Goal: Task Accomplishment & Management: Manage account settings

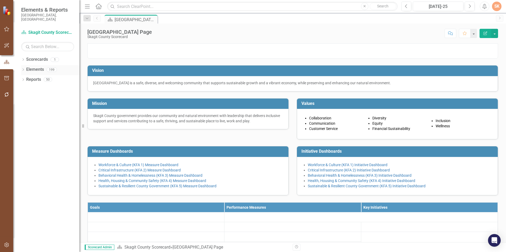
click at [52, 67] on div "199" at bounding box center [52, 69] width 10 height 4
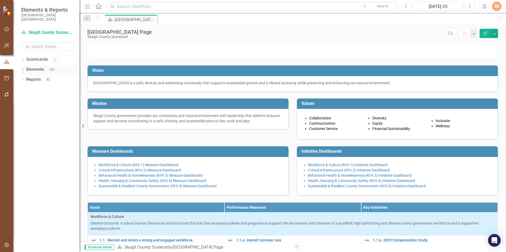
click at [30, 71] on div "Elements 199" at bounding box center [52, 70] width 53 height 10
click at [34, 67] on link "Elements" at bounding box center [35, 70] width 18 height 6
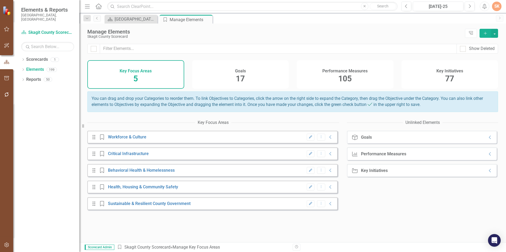
click at [366, 79] on div "Performance Measures 105" at bounding box center [345, 74] width 97 height 29
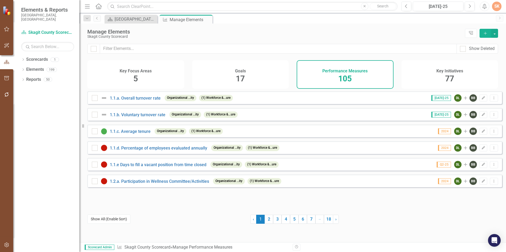
click at [121, 217] on button "Show All (Enable Sort)" at bounding box center [108, 219] width 43 height 9
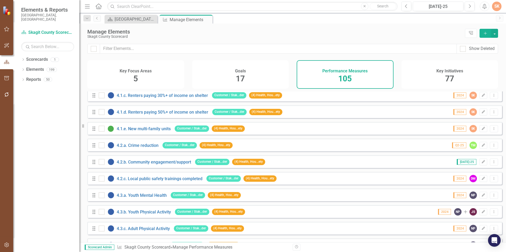
scroll to position [476, 0]
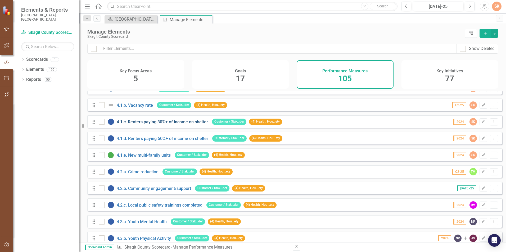
click at [153, 125] on link "4.1.c. Renters paying 30%+ of income on shelter" at bounding box center [162, 122] width 91 height 5
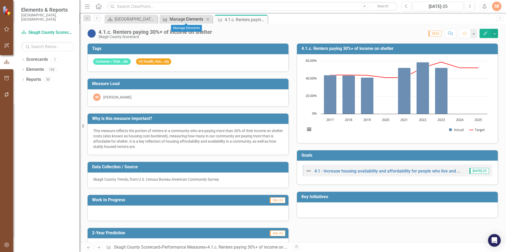
click at [189, 17] on div "Manage Elements" at bounding box center [187, 19] width 35 height 7
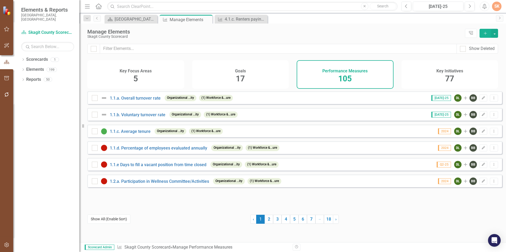
click at [119, 219] on button "Show All (Enable Sort)" at bounding box center [108, 219] width 43 height 9
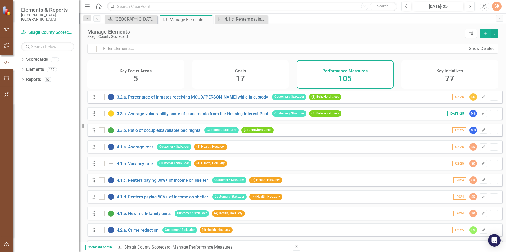
scroll to position [423, 0]
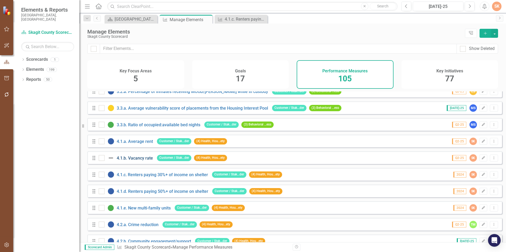
click at [122, 161] on link "4.1.b. Vacancy rate" at bounding box center [135, 158] width 36 height 5
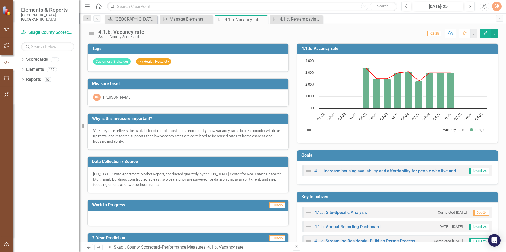
click at [92, 33] on img at bounding box center [91, 33] width 8 height 8
click at [92, 34] on img at bounding box center [91, 33] width 8 height 8
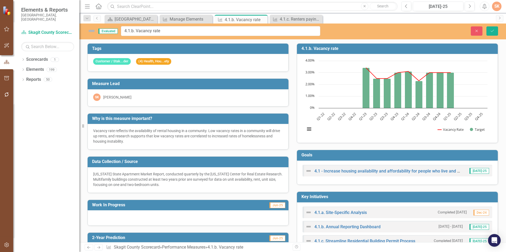
click at [90, 33] on img at bounding box center [91, 31] width 8 height 8
click at [104, 31] on span "Evaluated" at bounding box center [107, 31] width 19 height 5
click at [83, 57] on div "Resize" at bounding box center [81, 126] width 4 height 252
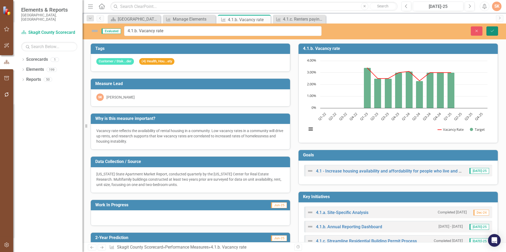
click at [490, 29] on button "Save" at bounding box center [492, 30] width 12 height 9
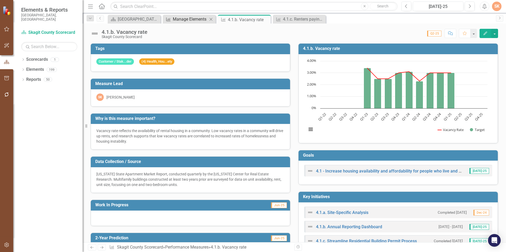
click at [194, 17] on div "Manage Elements" at bounding box center [190, 19] width 35 height 7
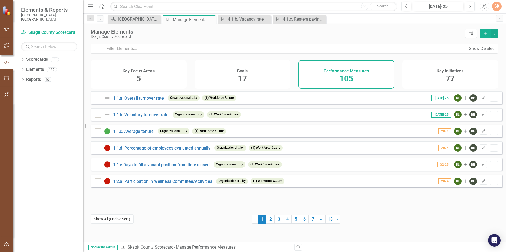
click at [109, 221] on button "Show All (Enable Sort)" at bounding box center [111, 219] width 43 height 9
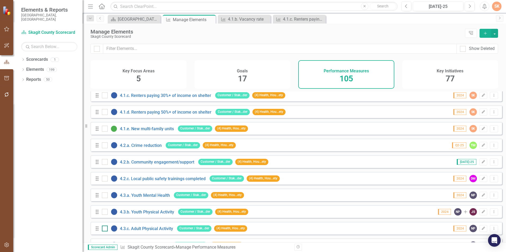
scroll to position [476, 0]
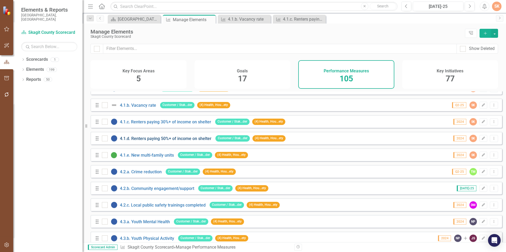
click at [151, 141] on link "4.1.d. Renters paying 50%+ of income on shelter" at bounding box center [166, 138] width 92 height 5
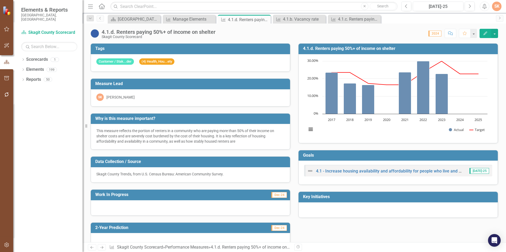
click at [151, 142] on div "This measure reflects the portion of renters in a community who are paying more…" at bounding box center [190, 136] width 188 height 16
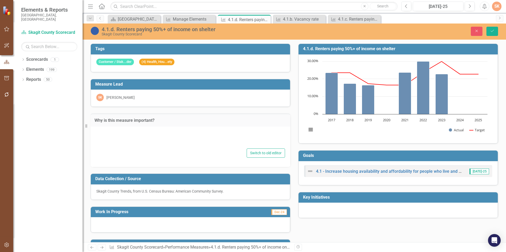
type textarea "This measure reflects the portion of renters in a community who are paying more…"
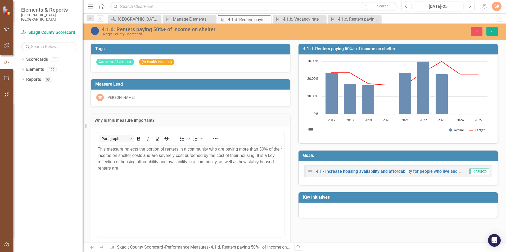
click at [138, 169] on p "This measure reflects the portion of renters in a community who are paying more…" at bounding box center [190, 158] width 185 height 25
click at [491, 29] on button "Save" at bounding box center [492, 31] width 12 height 9
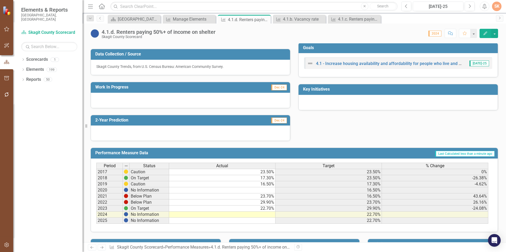
scroll to position [79, 0]
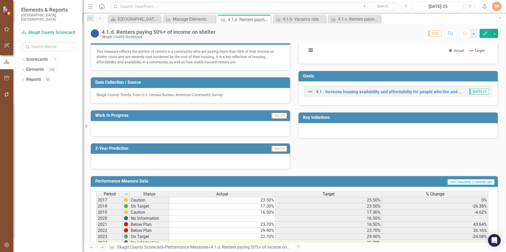
drag, startPoint x: 333, startPoint y: 151, endPoint x: 330, endPoint y: 160, distance: 9.2
click at [333, 153] on div "Tags Customer / Stak...der (4) Health, Hou...ety Measure Lead SK [PERSON_NAME] …" at bounding box center [294, 63] width 415 height 212
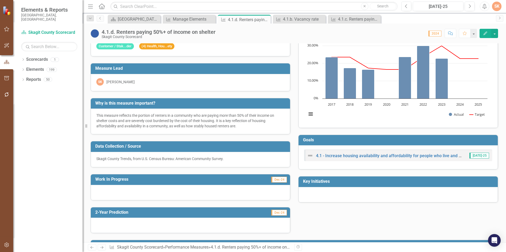
scroll to position [0, 0]
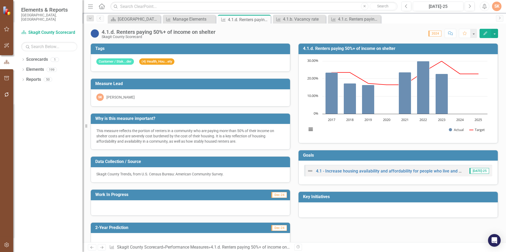
click at [310, 231] on div "Tags Customer / Stak...der (4) Health, Hou...ety Measure Lead SK [PERSON_NAME] …" at bounding box center [294, 143] width 415 height 212
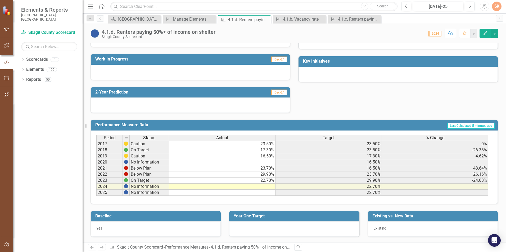
scroll to position [136, 0]
click at [360, 211] on div "Year One Target" at bounding box center [294, 221] width 138 height 33
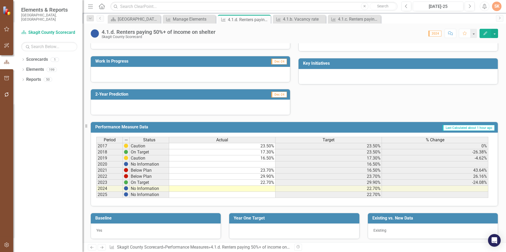
click at [487, 101] on div "Tags Customer / Stak...der (4) Health, Hou...ety Measure Lead SK [PERSON_NAME] …" at bounding box center [294, 9] width 415 height 212
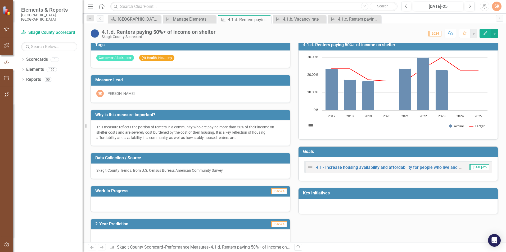
scroll to position [0, 0]
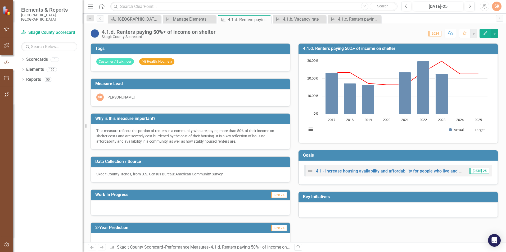
click at [414, 36] on div "Score: 0.00 2024 Completed Comment Favorite Edit" at bounding box center [358, 33] width 280 height 9
click at [225, 31] on div "Score: 0.00 2024 Completed Comment Favorite Edit" at bounding box center [358, 33] width 280 height 9
click at [302, 21] on div "4.1.b. Vacancy rate" at bounding box center [300, 19] width 35 height 7
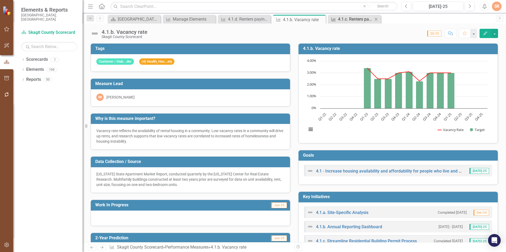
click at [344, 21] on div "4.1.c. Renters paying 30%+ of income on shelter" at bounding box center [355, 19] width 35 height 7
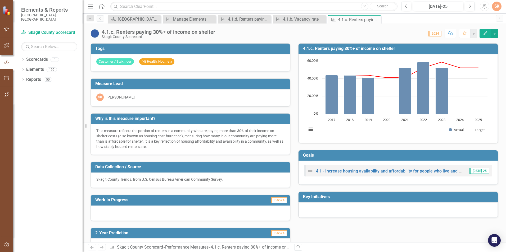
click at [376, 29] on div "Score: 0.00 2024 Completed Comment Favorite Edit" at bounding box center [358, 33] width 280 height 9
click at [337, 30] on div "Score: 0.00 2024 Completed Comment Favorite Edit" at bounding box center [358, 33] width 280 height 9
click at [35, 67] on link "Elements" at bounding box center [35, 70] width 18 height 6
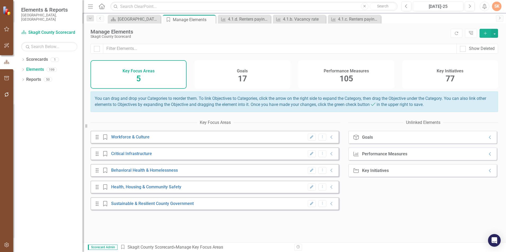
click at [491, 68] on div "Key Initiatives 77" at bounding box center [450, 74] width 96 height 29
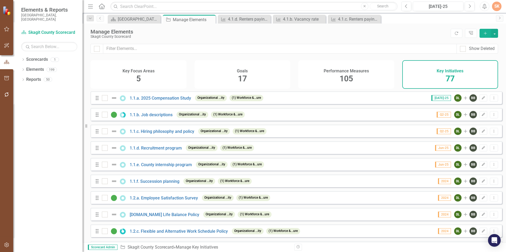
checkbox input "false"
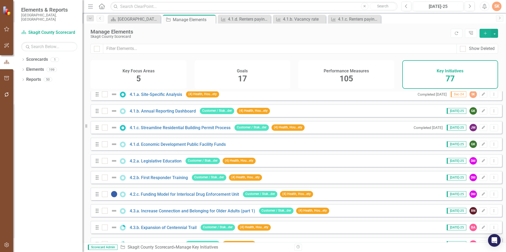
scroll to position [608, 0]
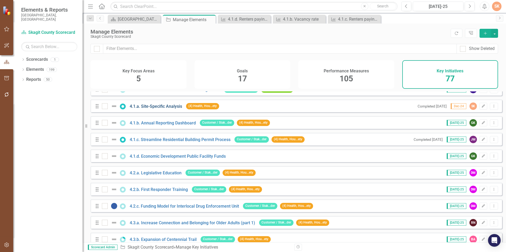
click at [159, 109] on link "4.1.a. Site-Specific Analysis" at bounding box center [156, 106] width 52 height 5
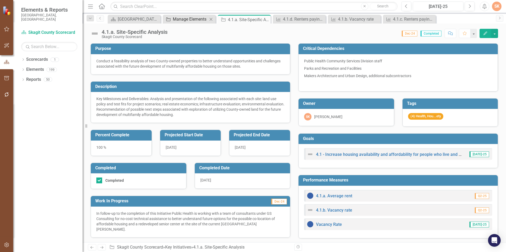
click at [189, 21] on div "Manage Elements" at bounding box center [190, 19] width 35 height 7
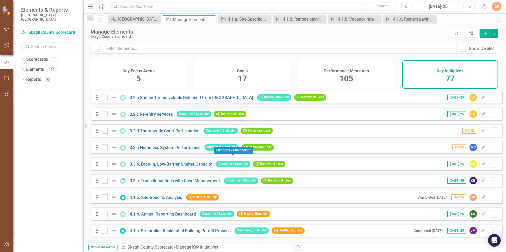
scroll to position [529, 0]
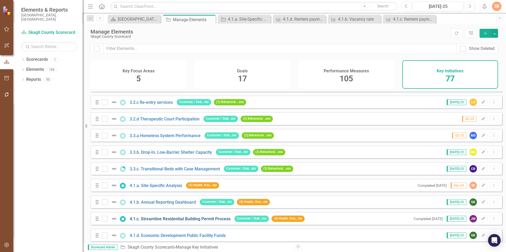
click at [192, 222] on link "4.1.c. Streamline Residential Building Permit Process" at bounding box center [180, 219] width 101 height 5
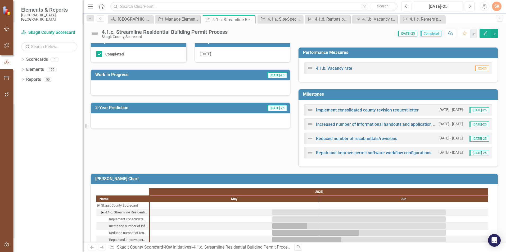
scroll to position [126, 0]
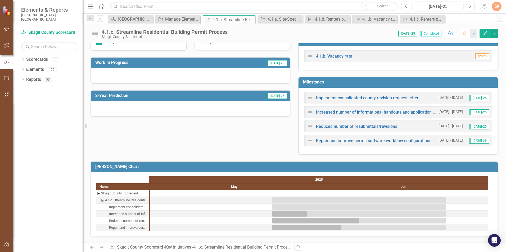
click at [255, 127] on div "Purpose Streamline Residential Building Permit Process Description Percent Comp…" at bounding box center [294, 37] width 415 height 236
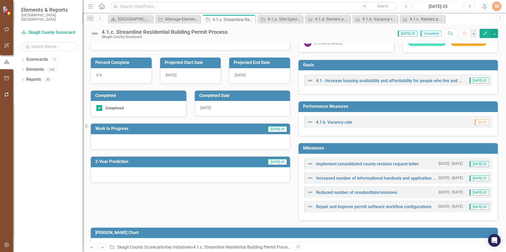
scroll to position [53, 0]
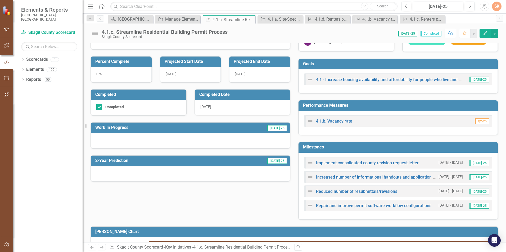
click at [217, 194] on div "Purpose Streamline Residential Building Permit Process Description Percent Comp…" at bounding box center [294, 102] width 415 height 236
click at [221, 198] on div "Purpose Streamline Residential Building Permit Process Description Percent Comp…" at bounding box center [294, 102] width 415 height 236
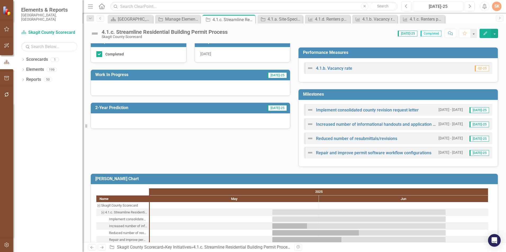
scroll to position [0, 0]
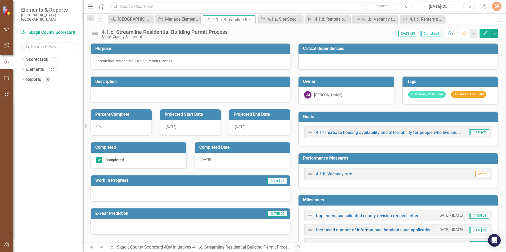
click at [294, 159] on div "Performance Measures 4.1.b. Vacancy rate Q2-25" at bounding box center [398, 168] width 208 height 42
click at [291, 167] on div "Completed Date [DATE]" at bounding box center [242, 152] width 104 height 33
click at [38, 142] on div "Dropdown Scorecards 1 Skagit County Scorecard Dropdown Elements 199 Dropdown Go…" at bounding box center [47, 153] width 69 height 197
click at [243, 36] on div "Score: 0.00 [DATE]-25 Completed Comment Favorite Edit" at bounding box center [364, 33] width 268 height 9
click at [285, 16] on div "4.1.a. Site-Specific Analysis" at bounding box center [280, 19] width 27 height 7
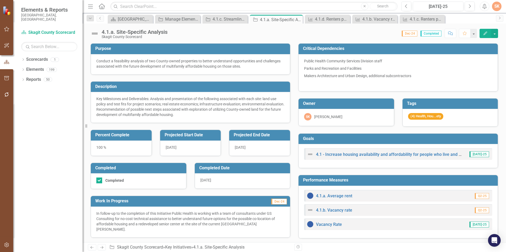
click at [284, 31] on div "Score: 0.00 Dec-24 Completed Comment Favorite Edit" at bounding box center [334, 33] width 328 height 9
click at [325, 18] on div "4.1.d. Renters paying 50%+ of income on shelter" at bounding box center [328, 19] width 27 height 7
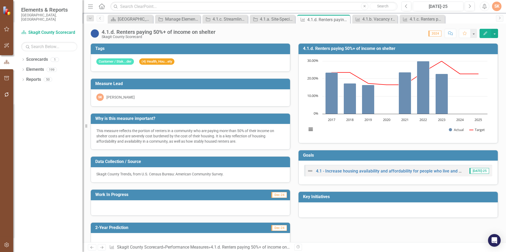
click at [328, 31] on div "Score: 0.00 2024 Completed Comment Favorite Edit" at bounding box center [358, 33] width 280 height 9
click at [364, 21] on div "4.1.b. Vacancy rate" at bounding box center [375, 19] width 27 height 7
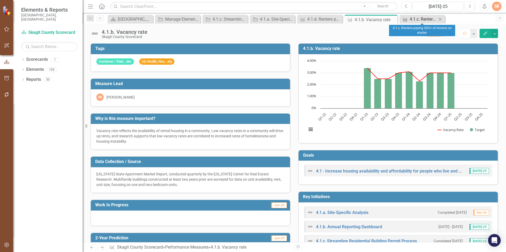
click at [412, 18] on div "4.1.c. Renters paying 30%+ of income on shelter" at bounding box center [423, 19] width 27 height 7
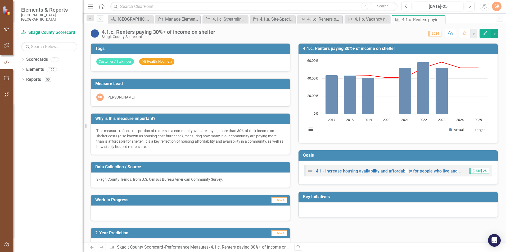
click at [412, 35] on div "Score: 0.00 2024 Completed Comment Favorite Edit" at bounding box center [358, 33] width 280 height 9
